Goal: Information Seeking & Learning: Learn about a topic

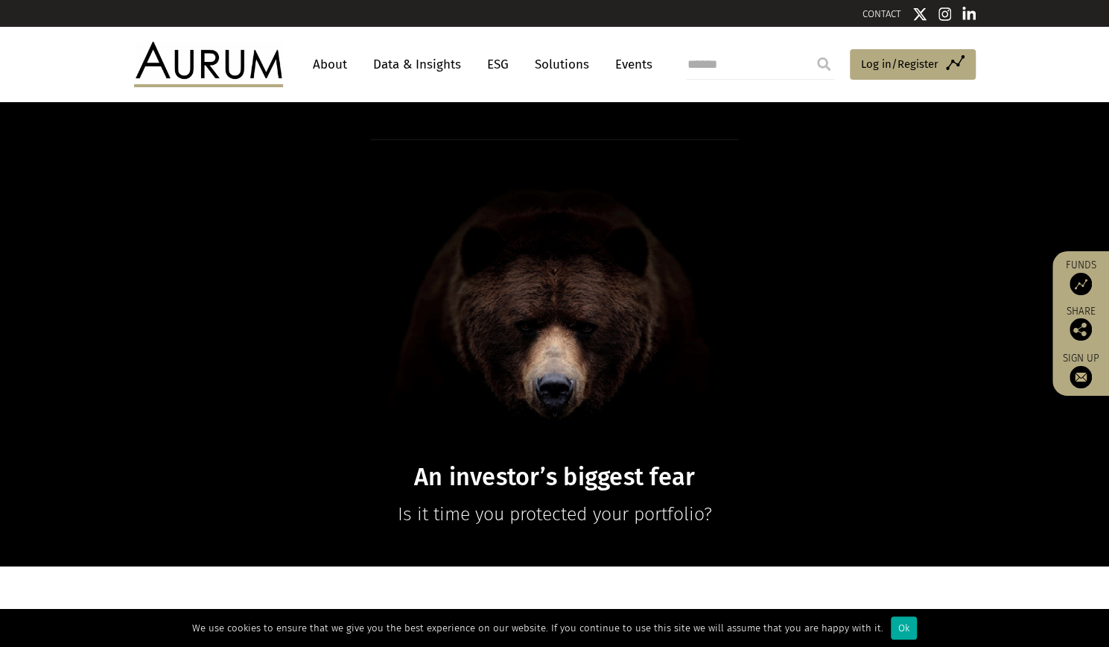
click at [1090, 282] on img at bounding box center [1081, 284] width 22 height 22
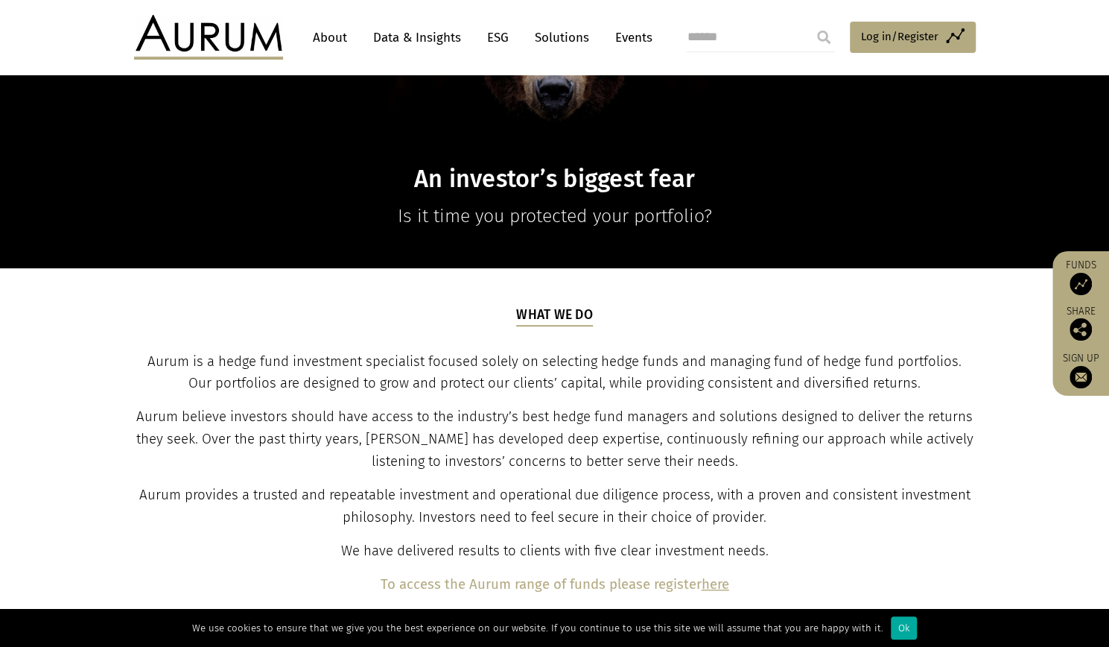
scroll to position [300, 0]
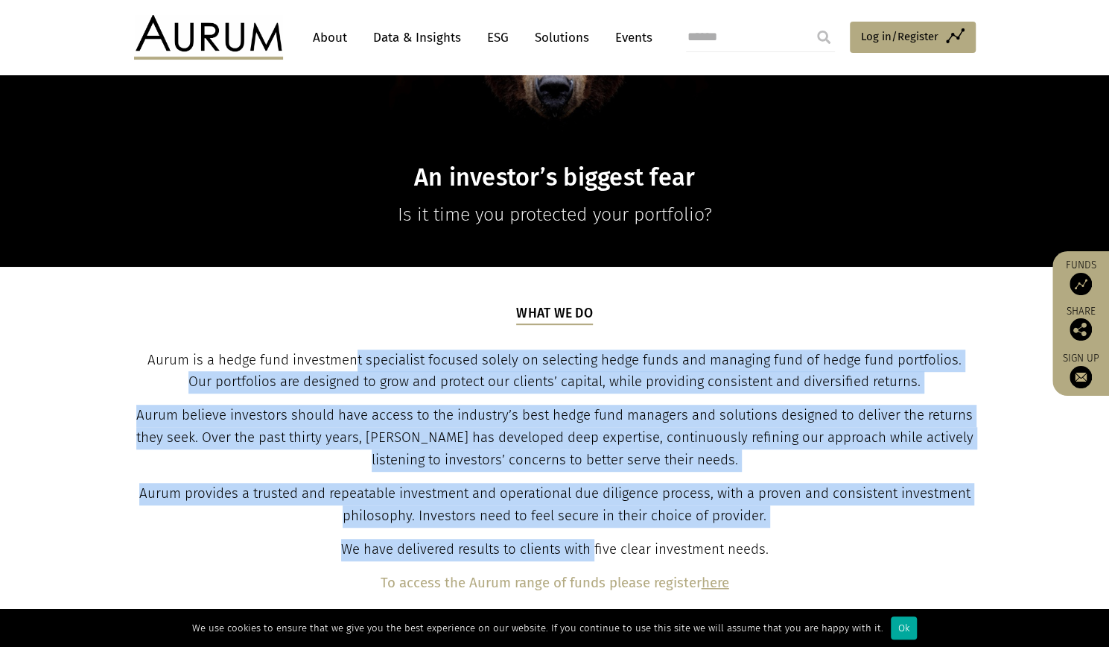
drag, startPoint x: 356, startPoint y: 345, endPoint x: 595, endPoint y: 548, distance: 313.5
click at [595, 548] on div "What we do Aurum is a hedge fund investment specialist focused solely on select…" at bounding box center [555, 449] width 838 height 291
click at [595, 548] on span "We have delivered results to clients with five clear investment needs." at bounding box center [555, 549] width 428 height 16
drag, startPoint x: 595, startPoint y: 548, endPoint x: 307, endPoint y: 273, distance: 397.9
click at [307, 273] on section "What we do Aurum is a hedge fund investment specialist focused solely on select…" at bounding box center [554, 449] width 1109 height 365
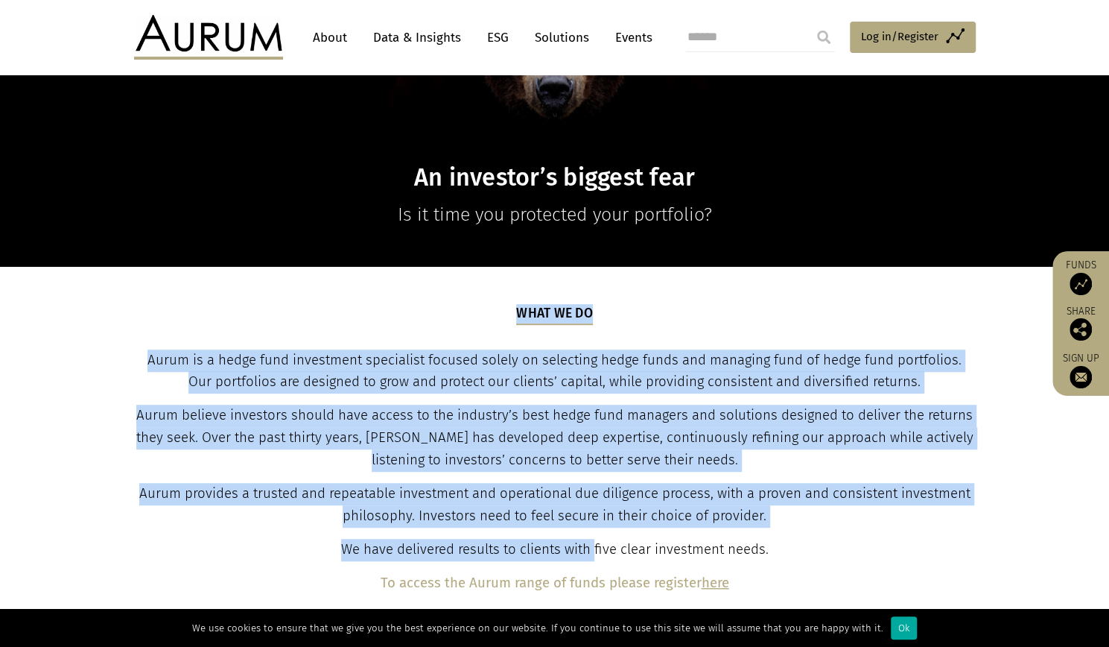
click at [328, 384] on span "Aurum is a hedge fund investment specialist focused solely on selecting hedge f…" at bounding box center [555, 371] width 814 height 39
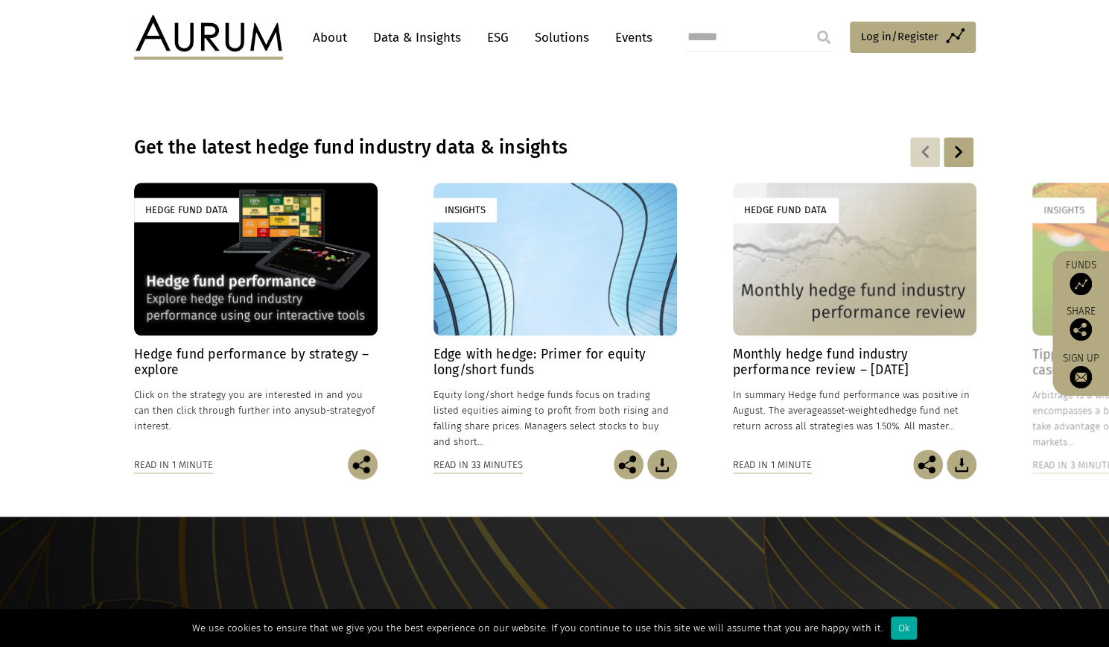
scroll to position [1000, 0]
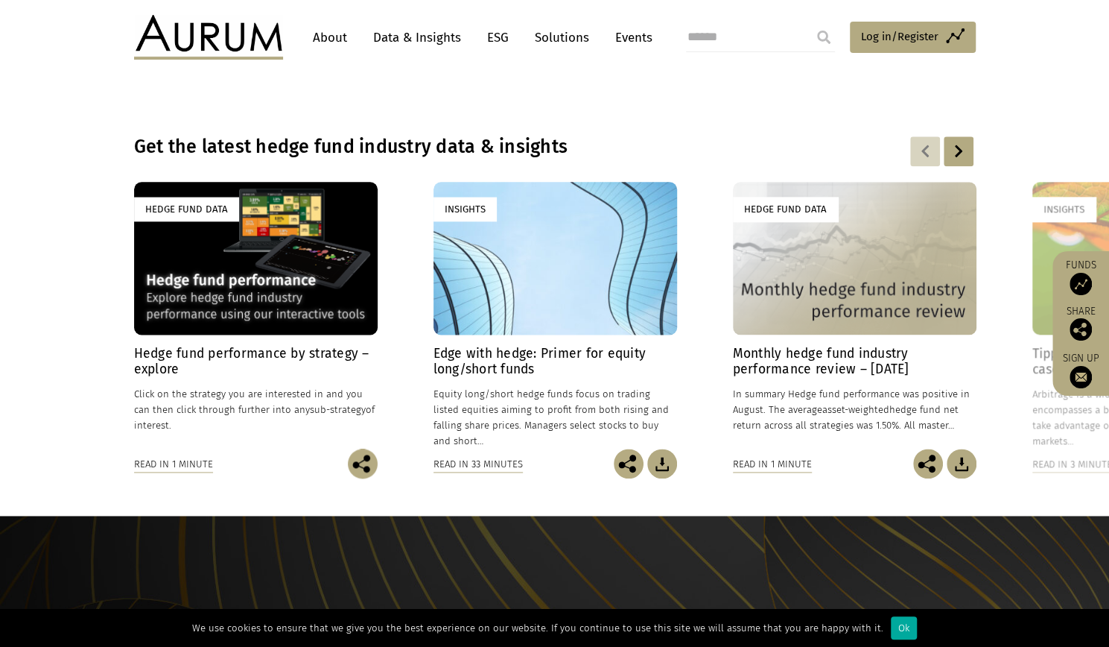
click at [257, 212] on div "Hedge Fund Data" at bounding box center [256, 258] width 244 height 152
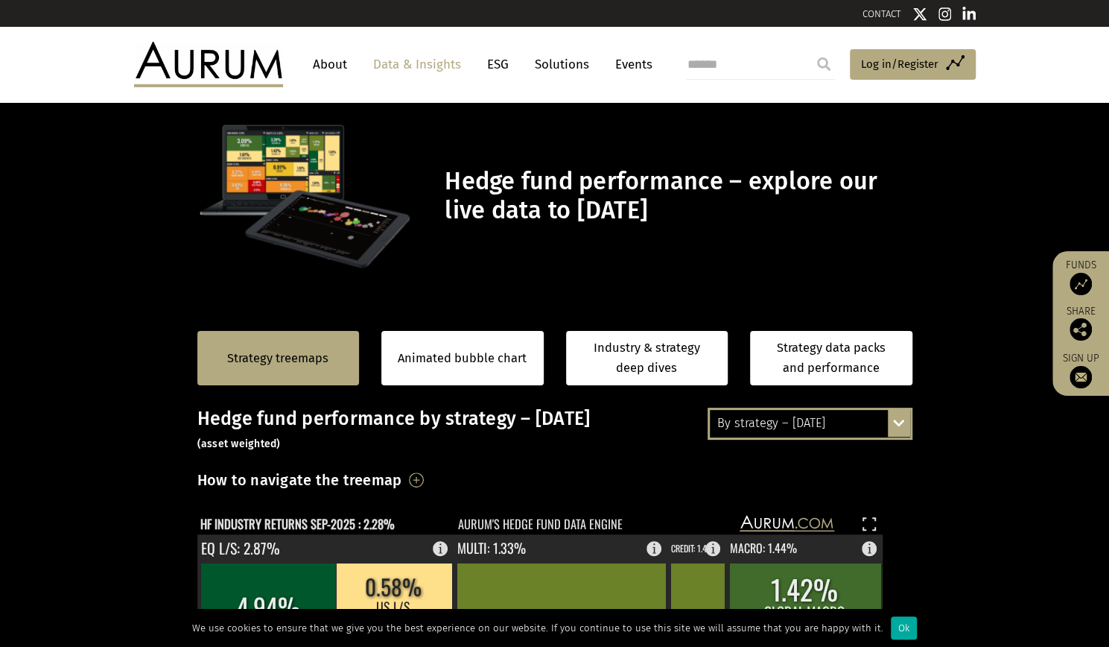
click at [137, 345] on div "Strategy treemaps Animated bubble chart Industry & strategy deep dives Strategy…" at bounding box center [554, 357] width 1109 height 99
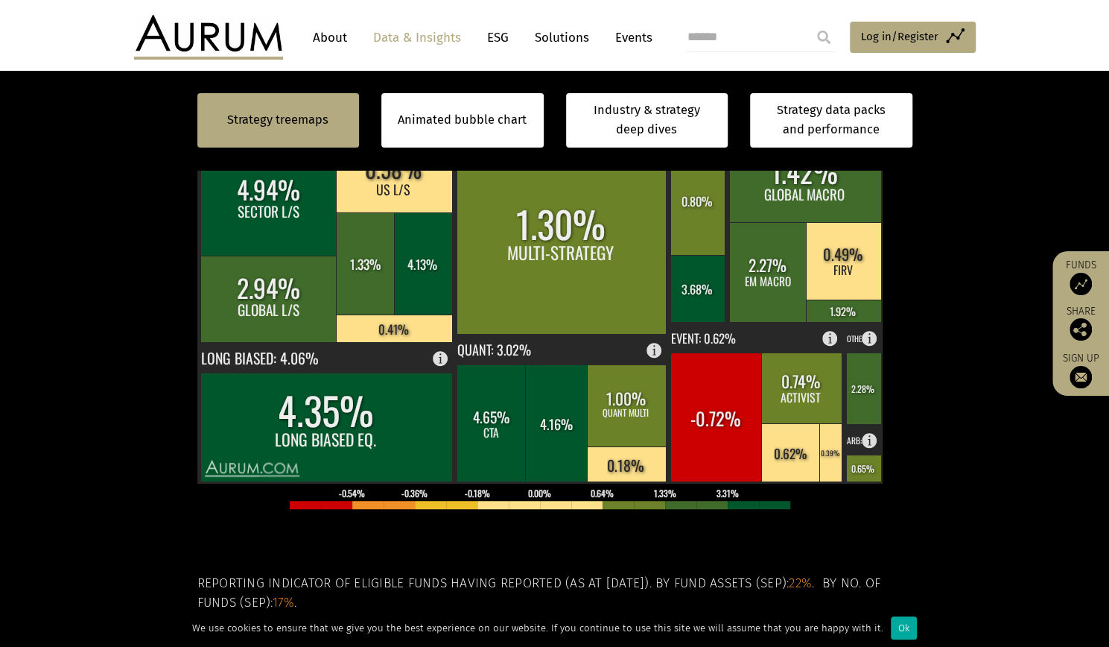
scroll to position [320, 0]
